Goal: Transaction & Acquisition: Purchase product/service

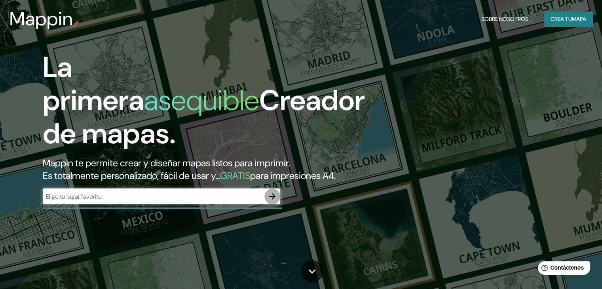
click at [272, 199] on icon "button" at bounding box center [272, 196] width 6 height 6
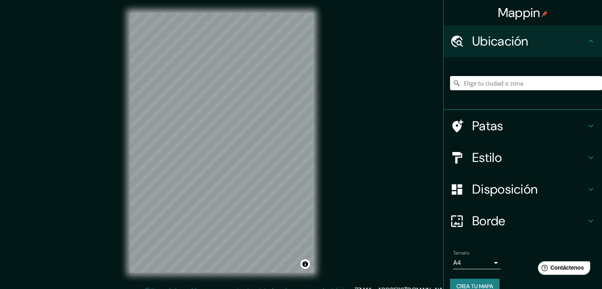
click at [471, 85] on input "Elige tu ciudad o zona" at bounding box center [526, 83] width 152 height 14
click at [489, 33] on font "Ubicación" at bounding box center [500, 41] width 56 height 17
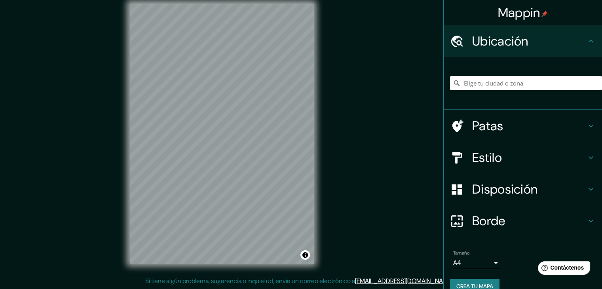
click at [478, 280] on button "Crea tu mapa" at bounding box center [474, 286] width 49 height 15
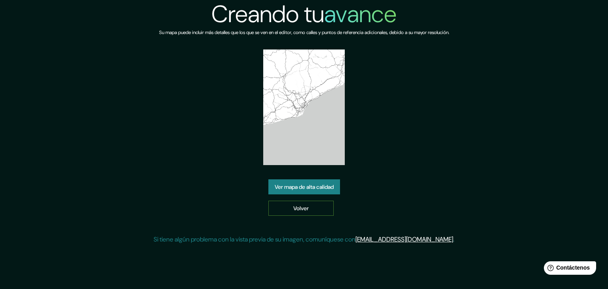
click at [297, 209] on font "Volver" at bounding box center [300, 208] width 15 height 7
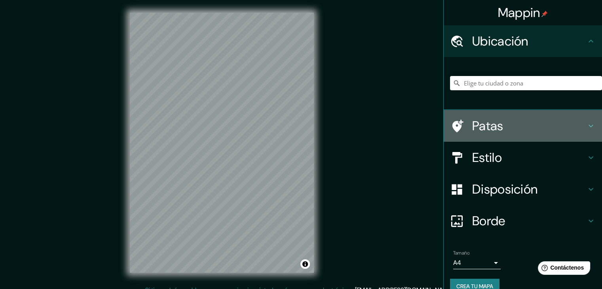
click at [586, 125] on icon at bounding box center [590, 125] width 9 height 9
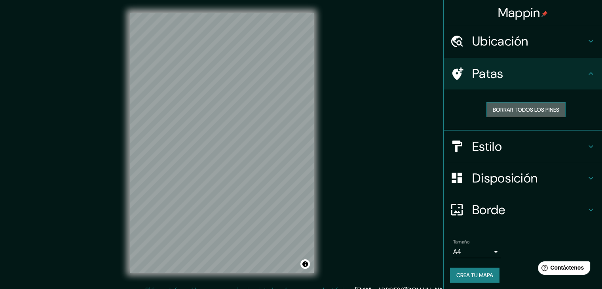
click at [519, 114] on font "Borrar todos los pines" at bounding box center [526, 109] width 66 height 10
